Goal: Task Accomplishment & Management: Complete application form

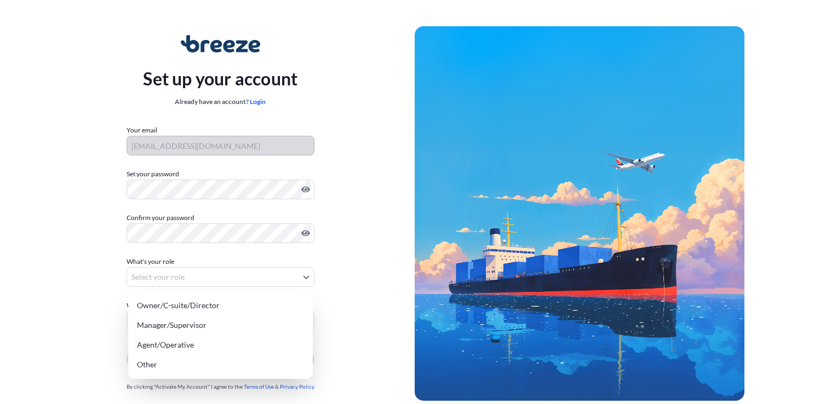
click at [186, 280] on body "Set up your account Already have an account? Login Your email [EMAIL_ADDRESS][D…" at bounding box center [414, 219] width 828 height 438
click at [175, 345] on div "Agent/Operative" at bounding box center [221, 345] width 176 height 20
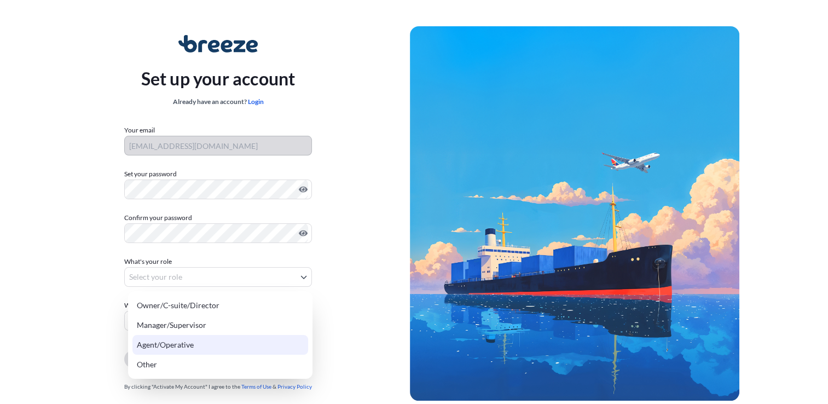
select select "agent/operative"
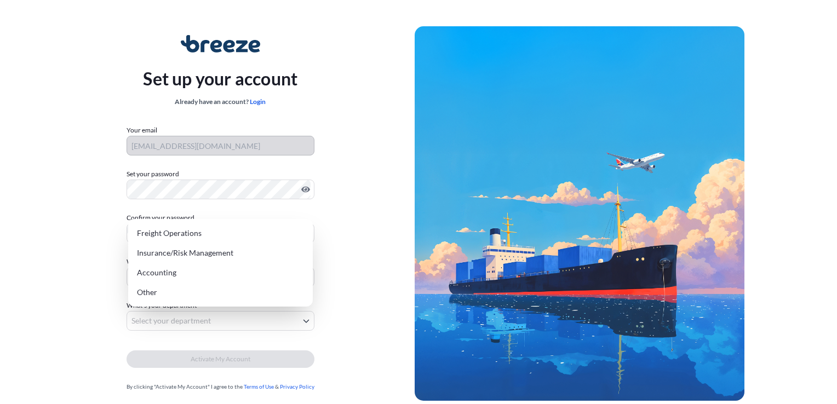
click at [186, 315] on body "Set up your account Already have an account? Login Your email [EMAIL_ADDRESS][D…" at bounding box center [414, 219] width 828 height 438
click at [176, 233] on div "Freight Operations" at bounding box center [221, 233] width 176 height 20
select select "freight operations"
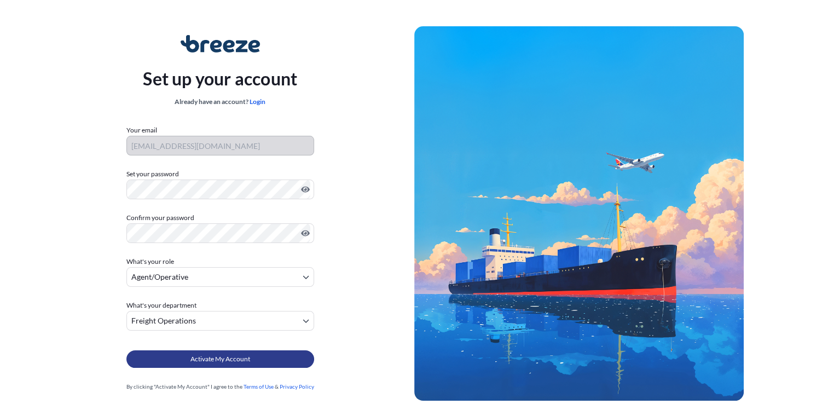
click at [209, 352] on button "Activate My Account" at bounding box center [220, 359] width 188 height 18
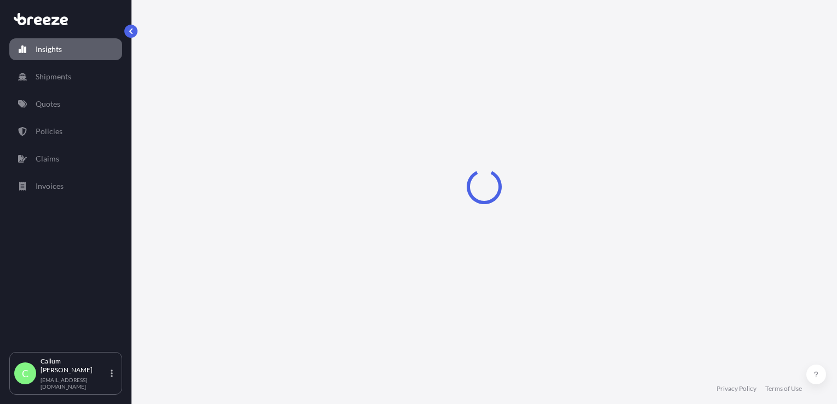
select select "2025"
